Goal: Task Accomplishment & Management: Complete application form

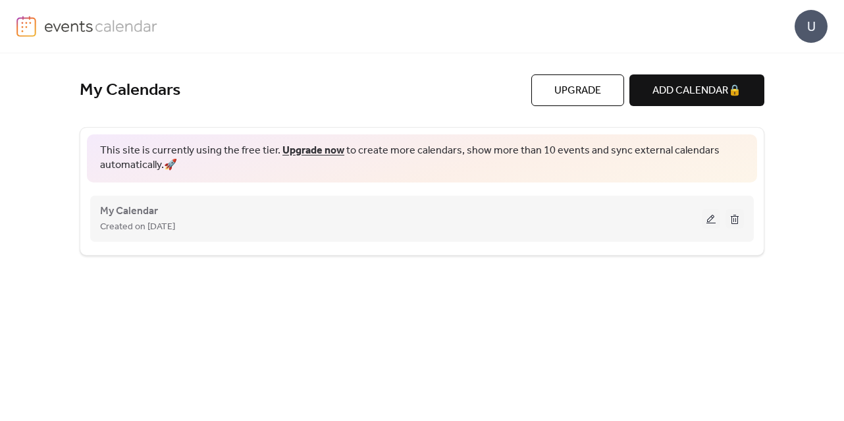
click at [712, 218] on button at bounding box center [711, 219] width 18 height 20
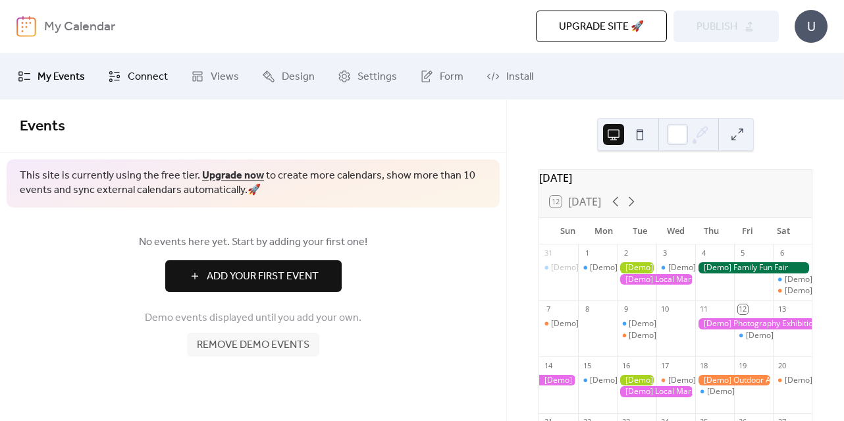
click at [167, 73] on link "Connect" at bounding box center [138, 77] width 80 height 36
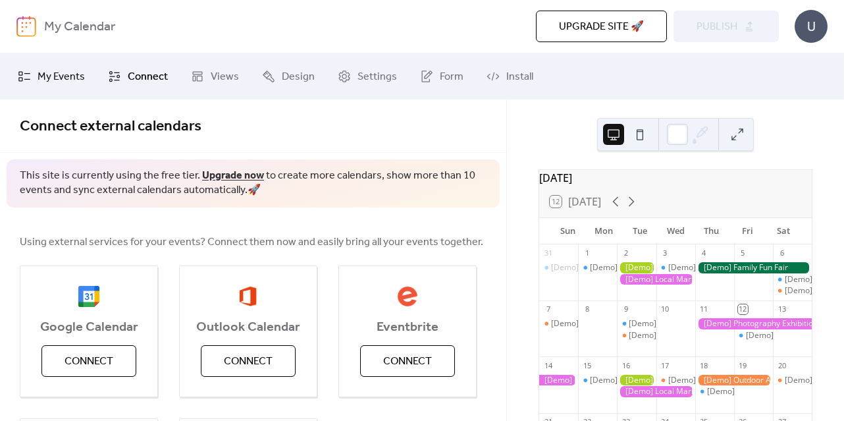
click at [60, 83] on span "My Events" at bounding box center [61, 77] width 47 height 16
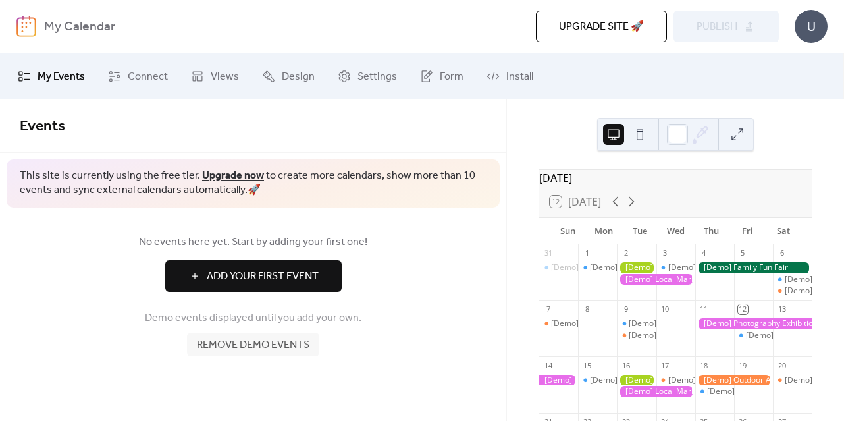
click at [240, 273] on span "Add Your First Event" at bounding box center [263, 277] width 112 height 16
